Goal: Information Seeking & Learning: Learn about a topic

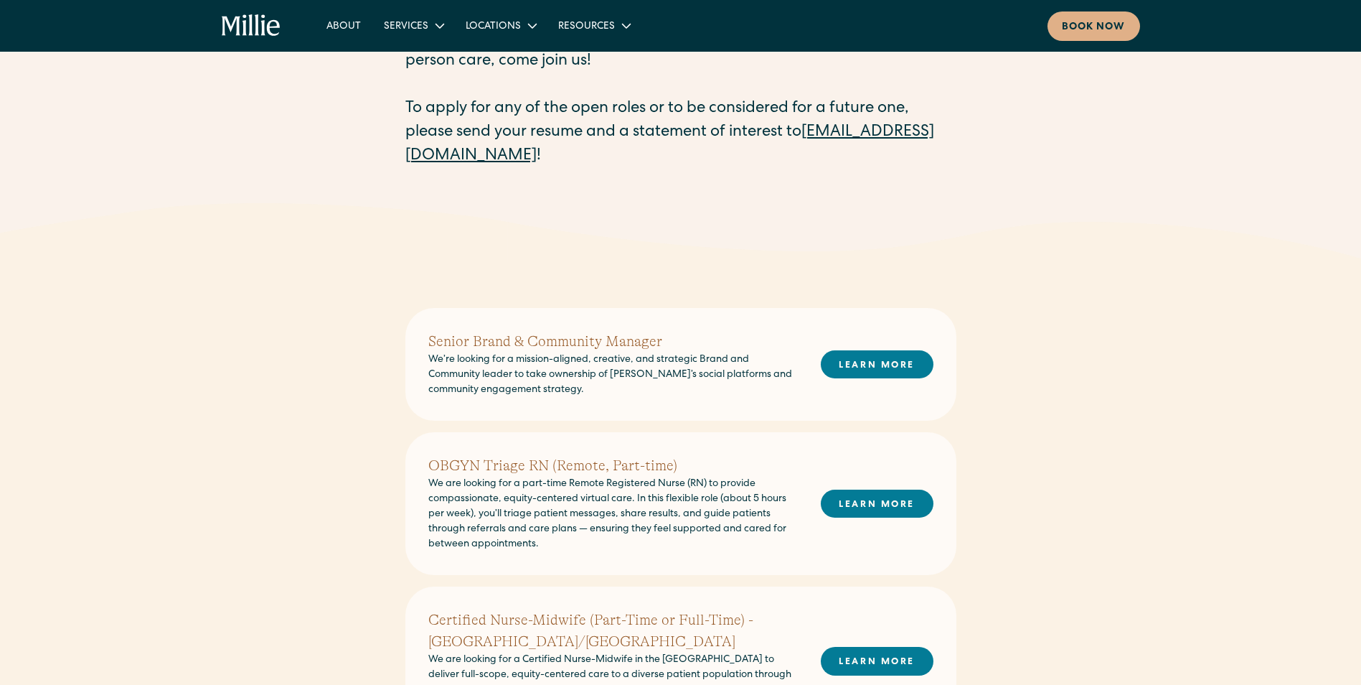
scroll to position [359, 0]
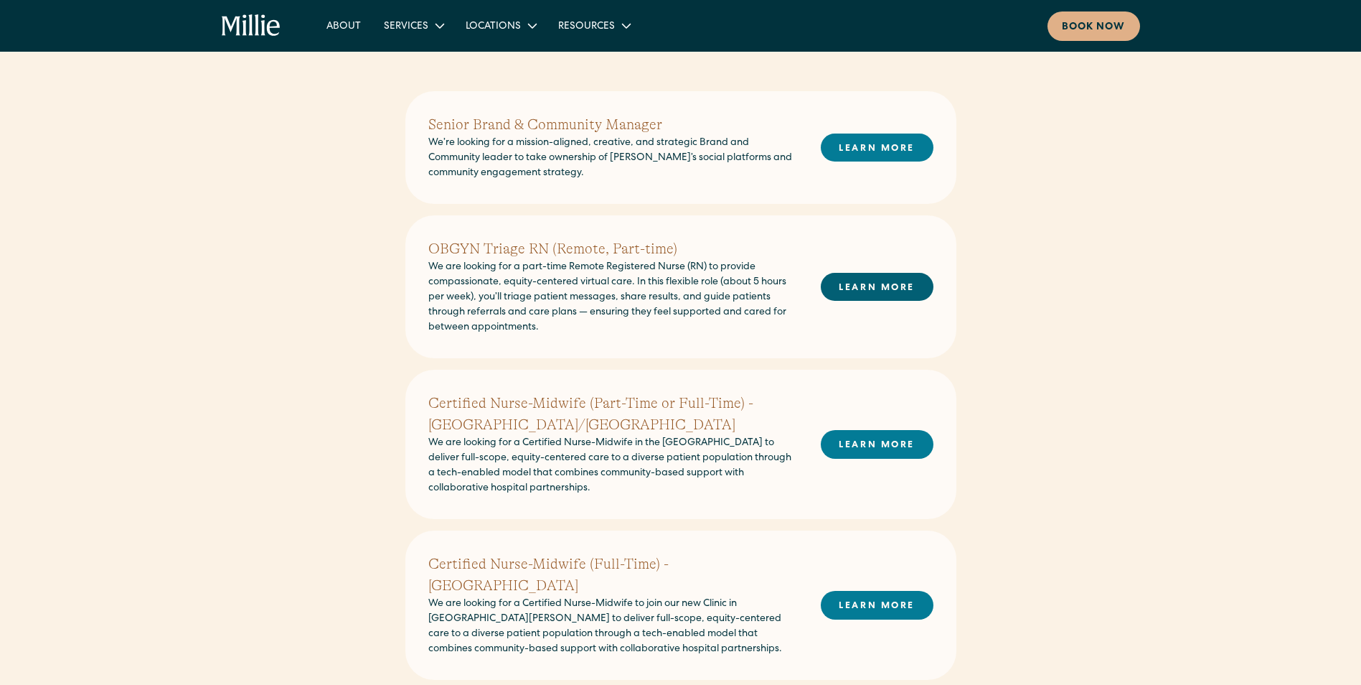
click at [896, 285] on link "LEARN MORE" at bounding box center [877, 287] width 113 height 28
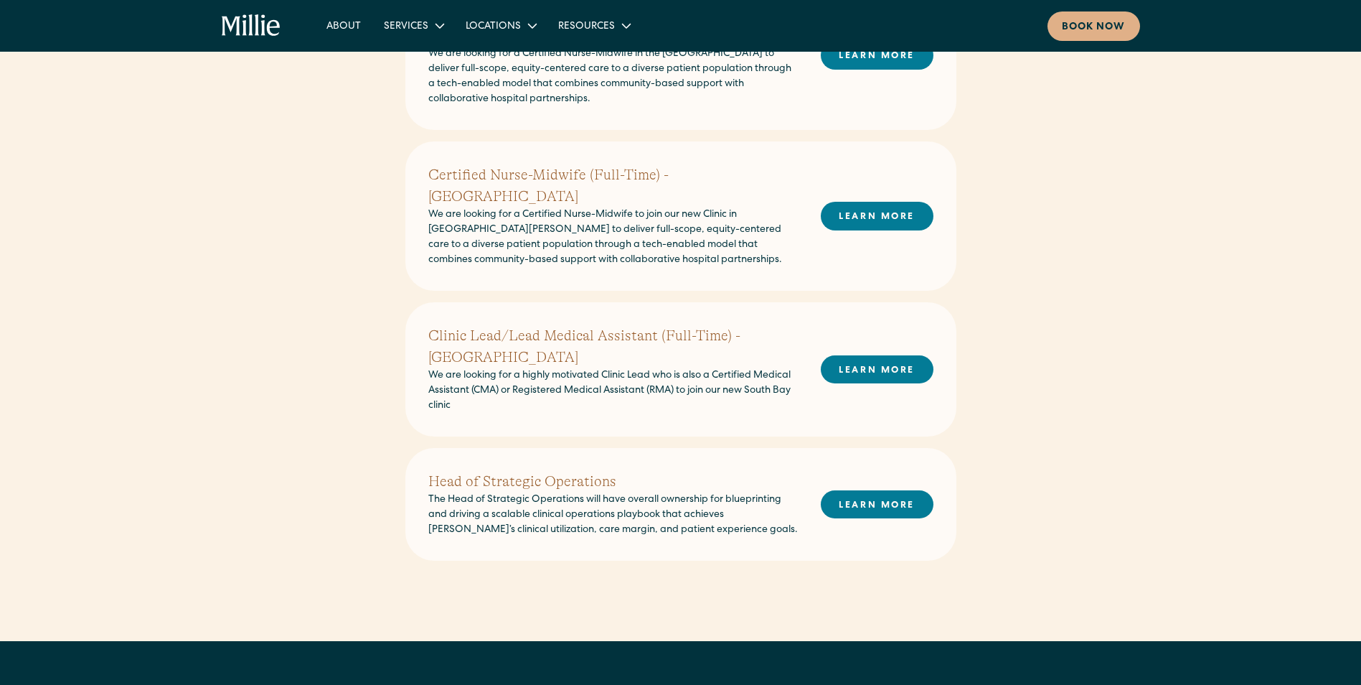
scroll to position [718, 0]
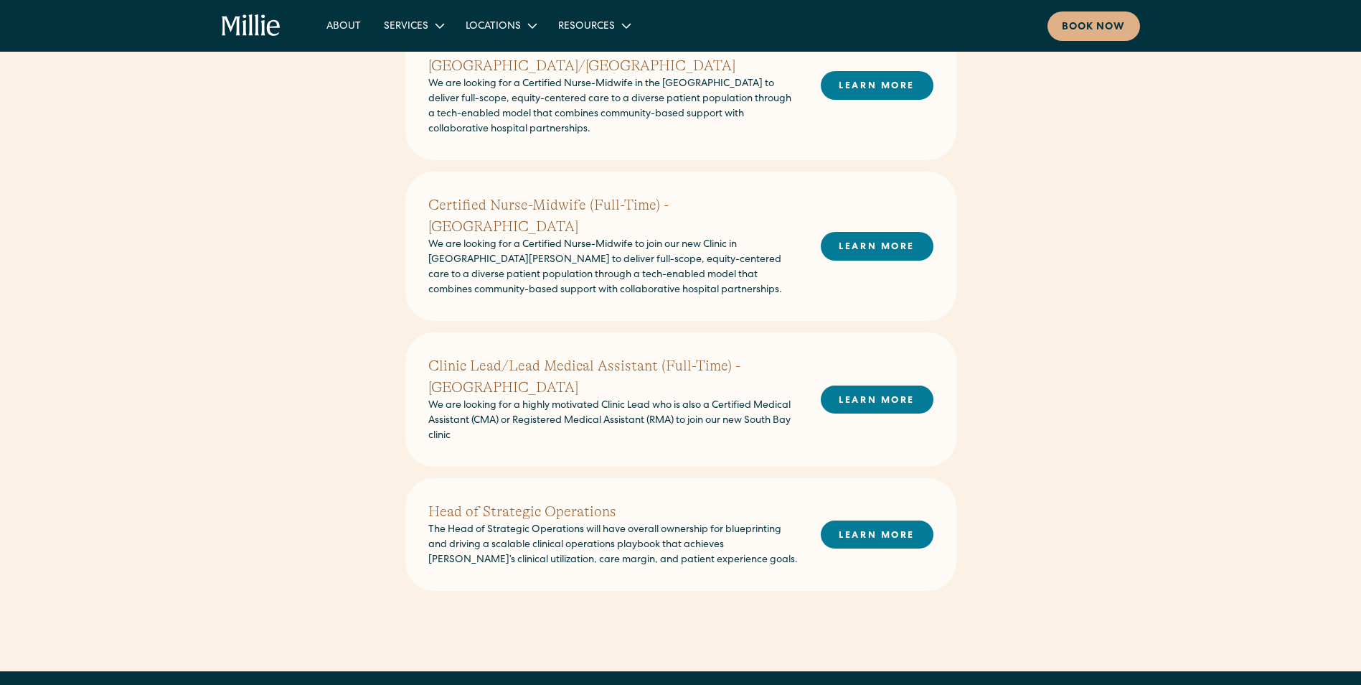
click at [1095, 250] on div "Senior Brand & Community Manager We’re looking for a mission-aligned, creative,…" at bounding box center [680, 178] width 1361 height 985
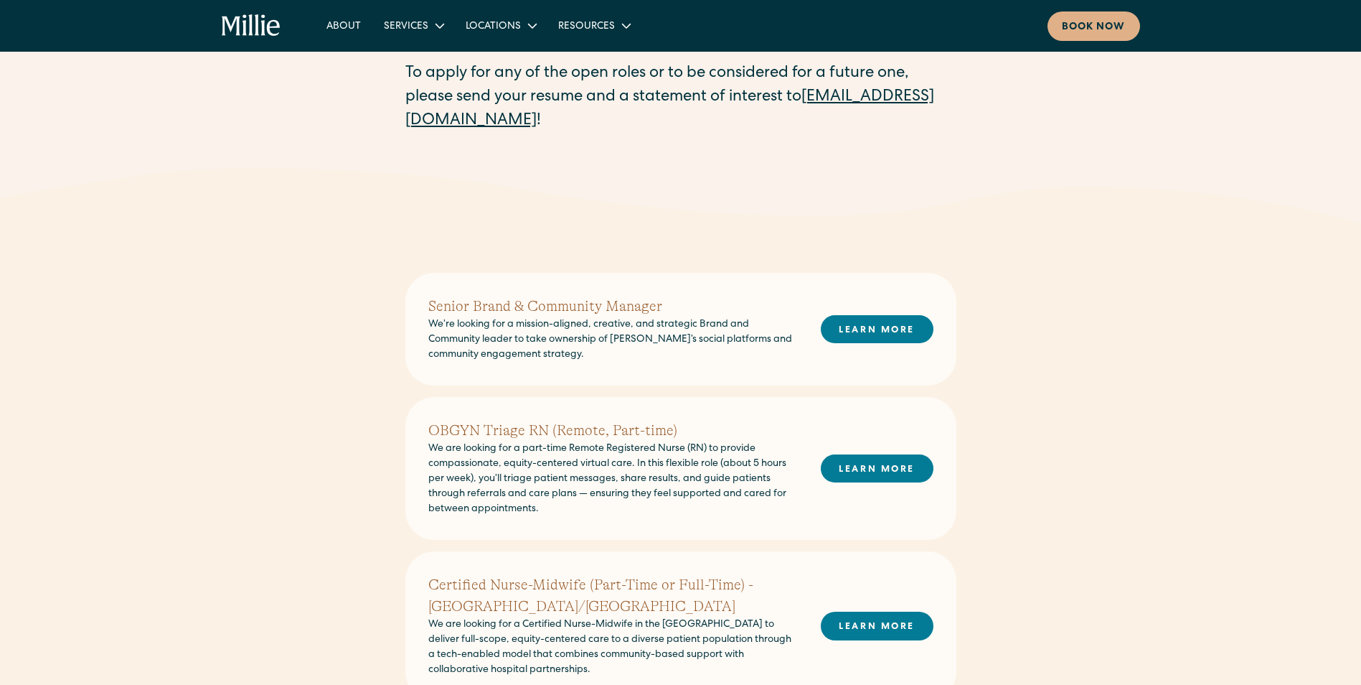
scroll to position [0, 0]
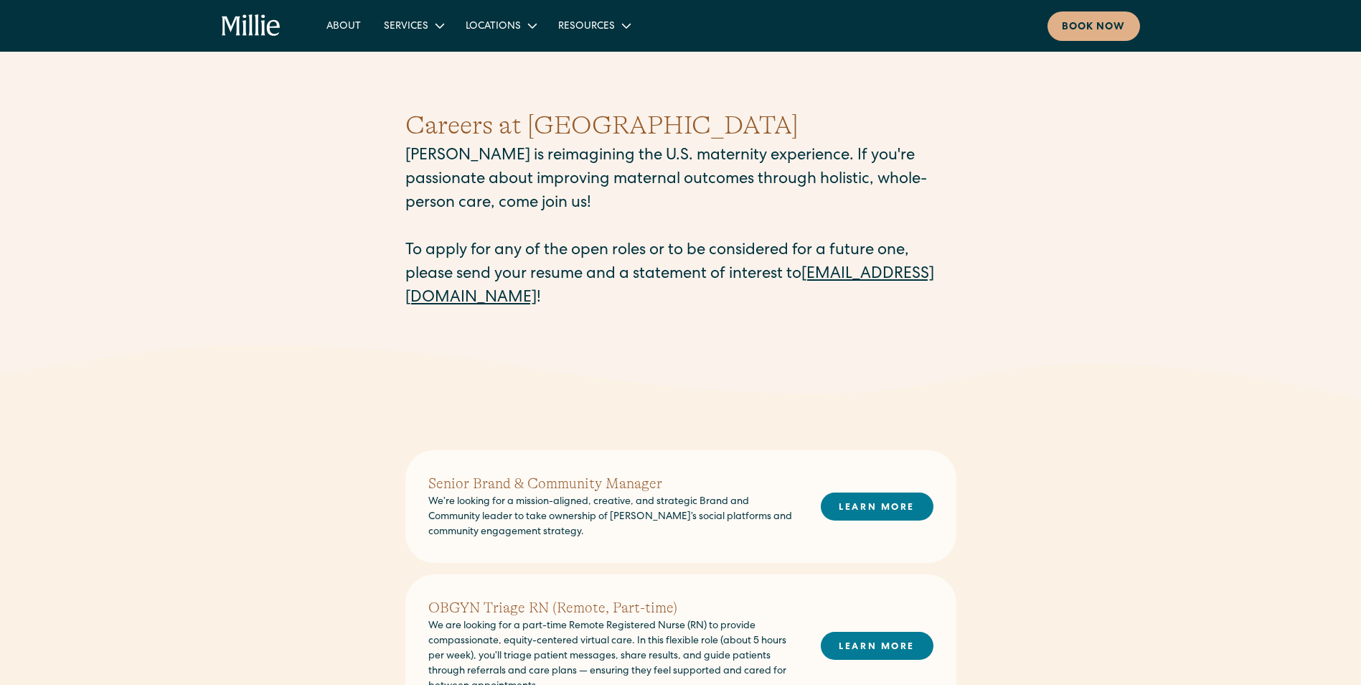
drag, startPoint x: 413, startPoint y: 301, endPoint x: 271, endPoint y: 238, distance: 155.5
click at [413, 301] on link "[EMAIL_ADDRESS][DOMAIN_NAME]" at bounding box center [669, 286] width 529 height 39
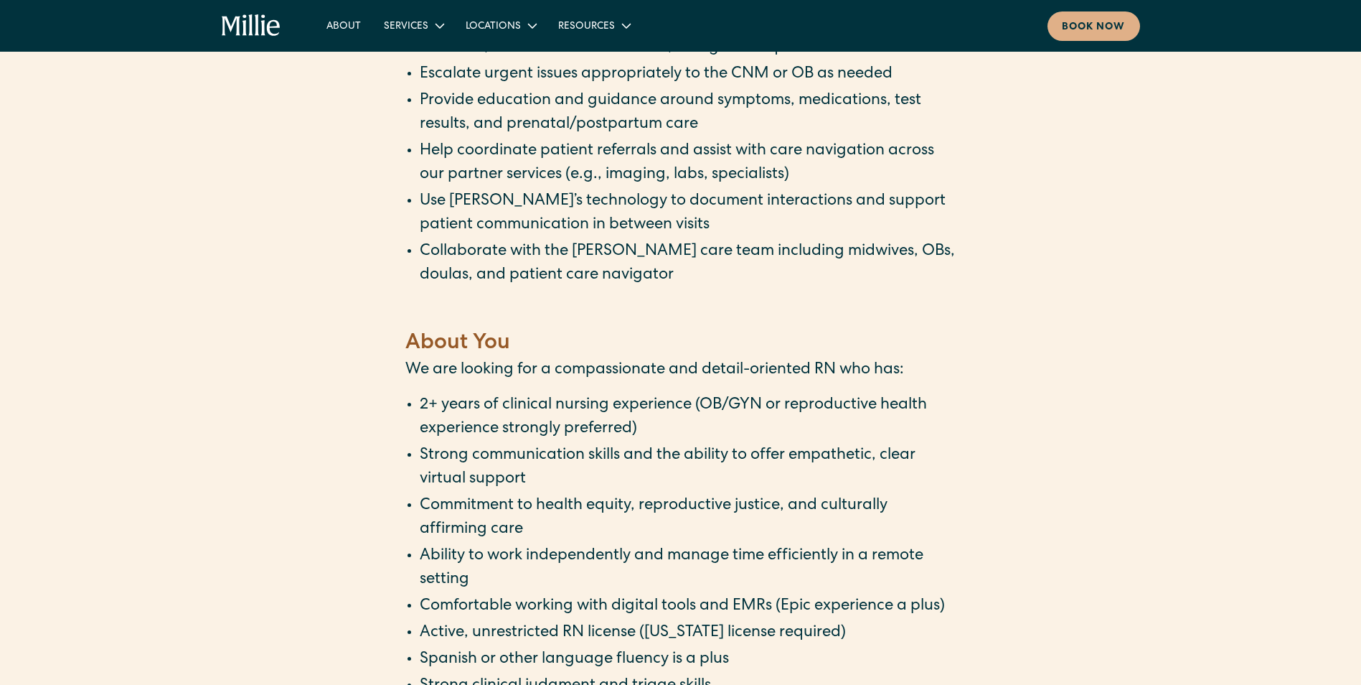
scroll to position [933, 0]
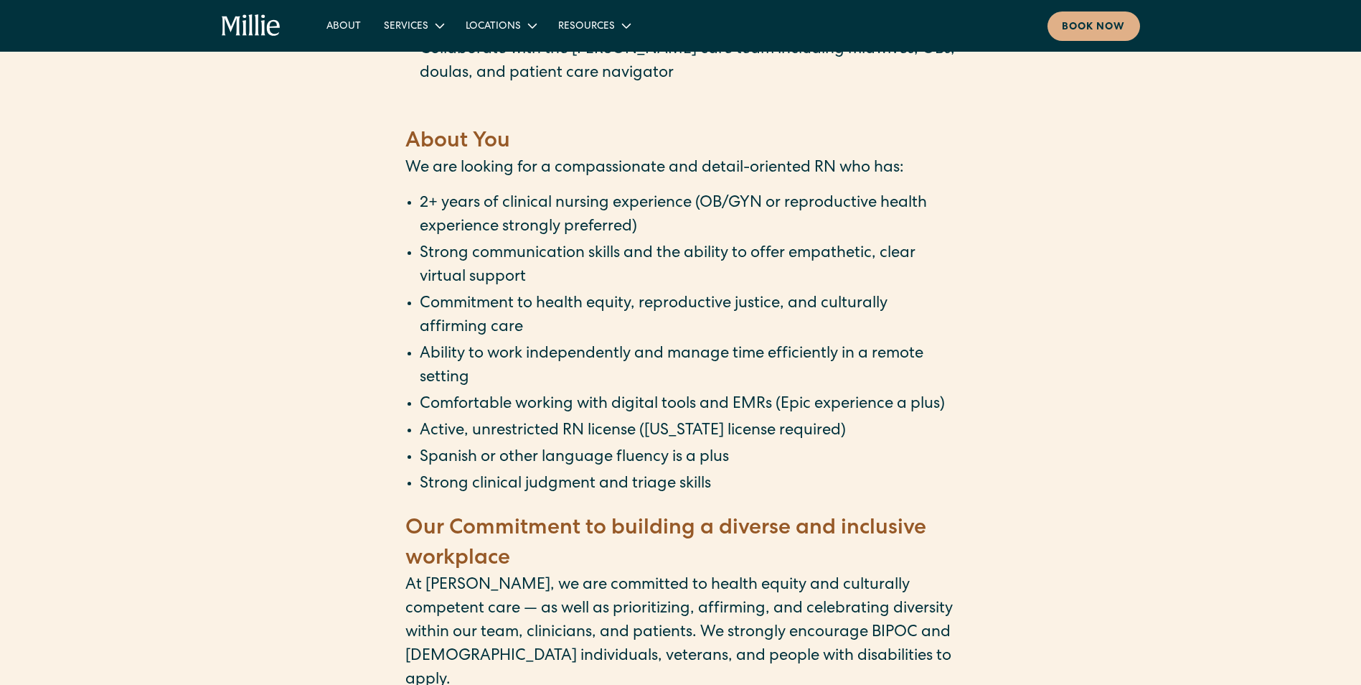
click at [1135, 516] on div "Role type: Part-time Location: Remote ‍ About the Role ‍ We’re looking for a Re…" at bounding box center [680, 416] width 1361 height 2108
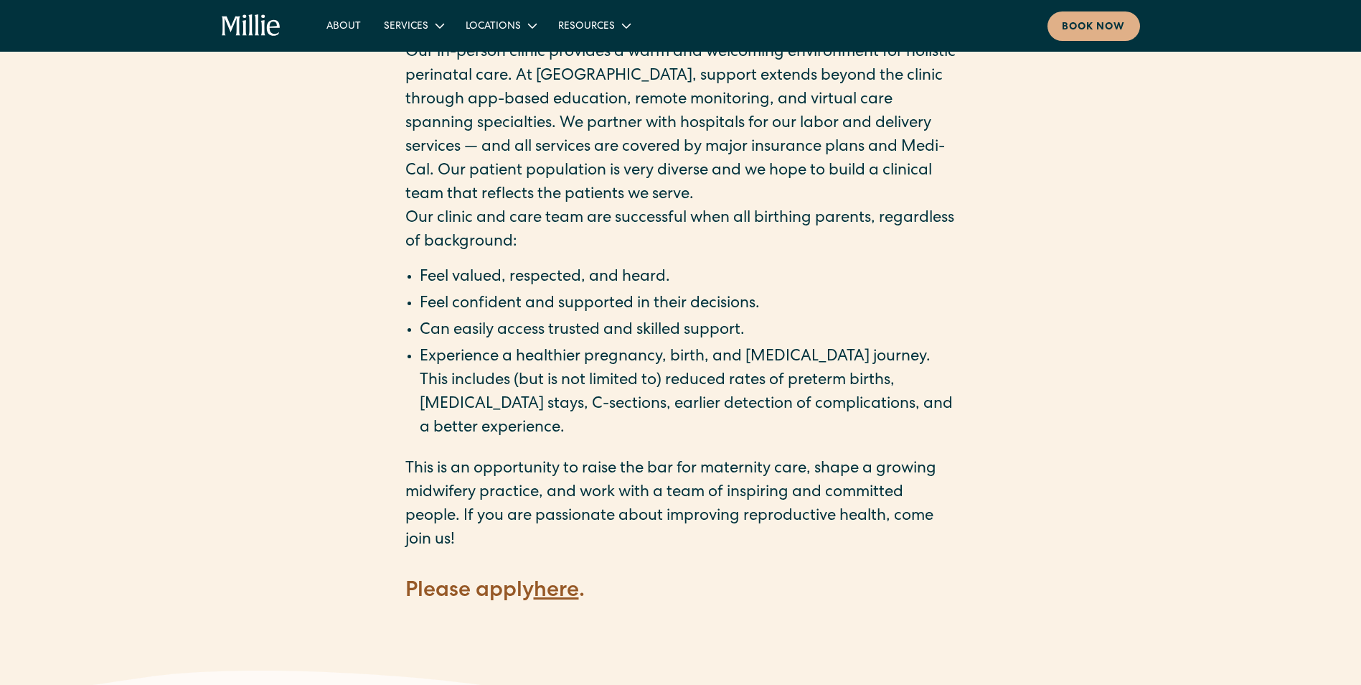
scroll to position [1722, 0]
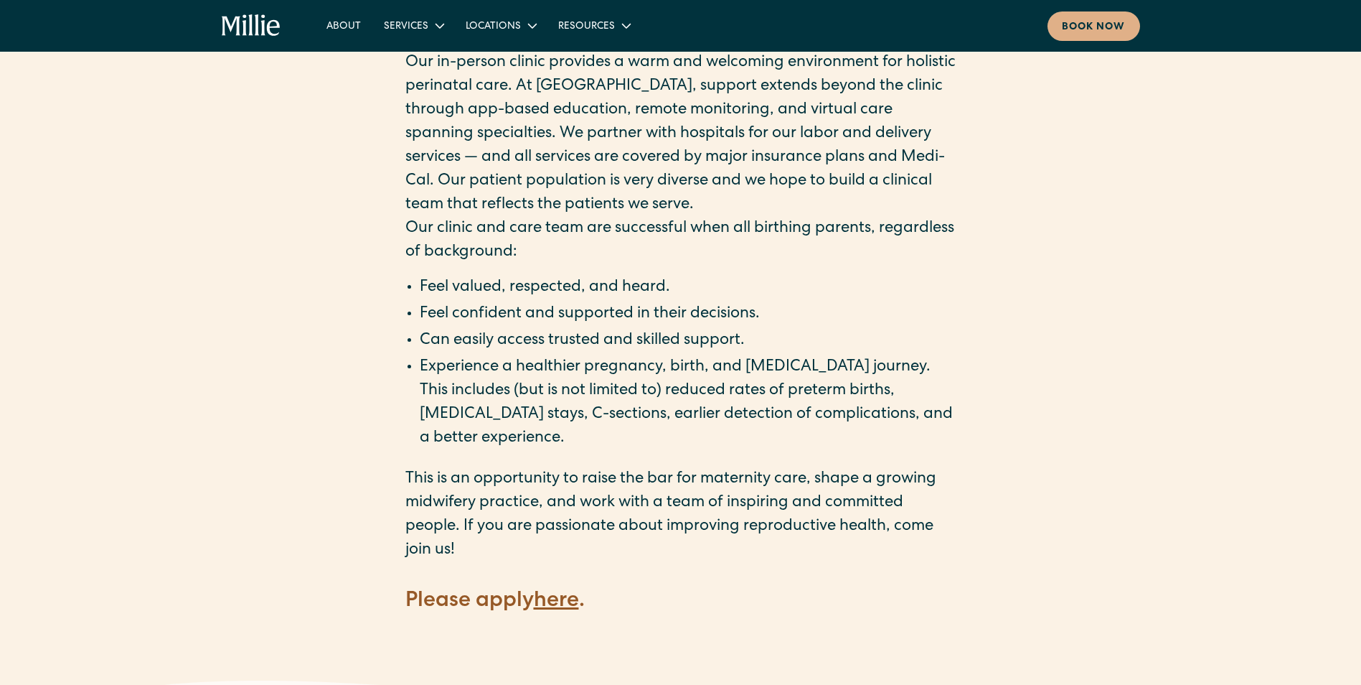
click at [558, 591] on strong "here" at bounding box center [556, 602] width 45 height 22
click at [550, 591] on strong "here" at bounding box center [556, 602] width 45 height 22
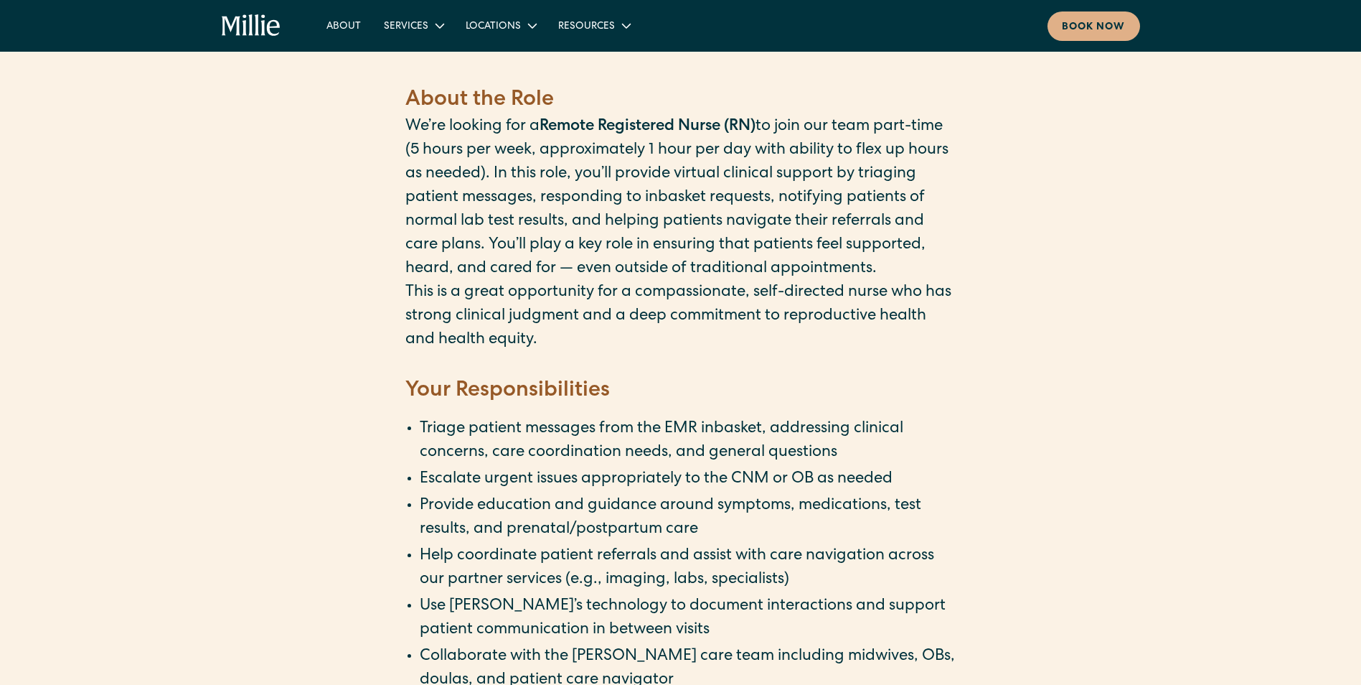
scroll to position [0, 0]
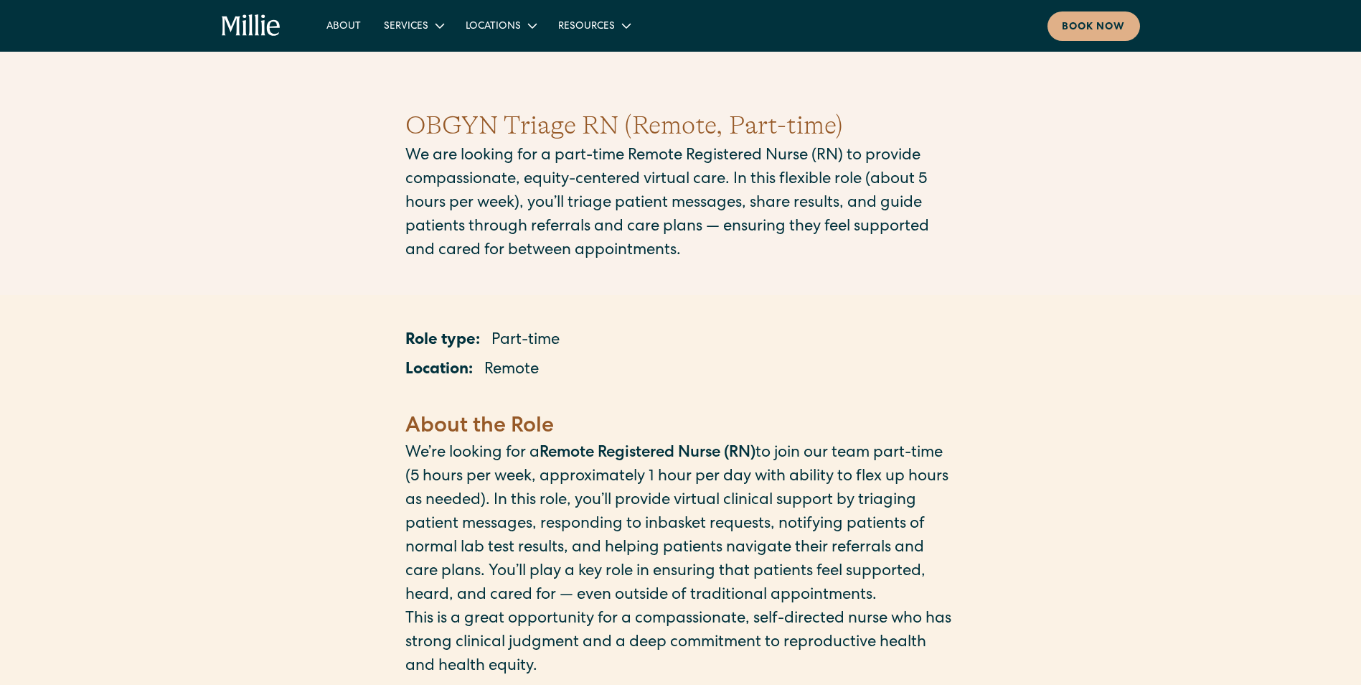
click at [825, 215] on p "We are looking for a part-time Remote Registered Nurse (RN) to provide compassi…" at bounding box center [680, 204] width 551 height 118
